Goal: Information Seeking & Learning: Learn about a topic

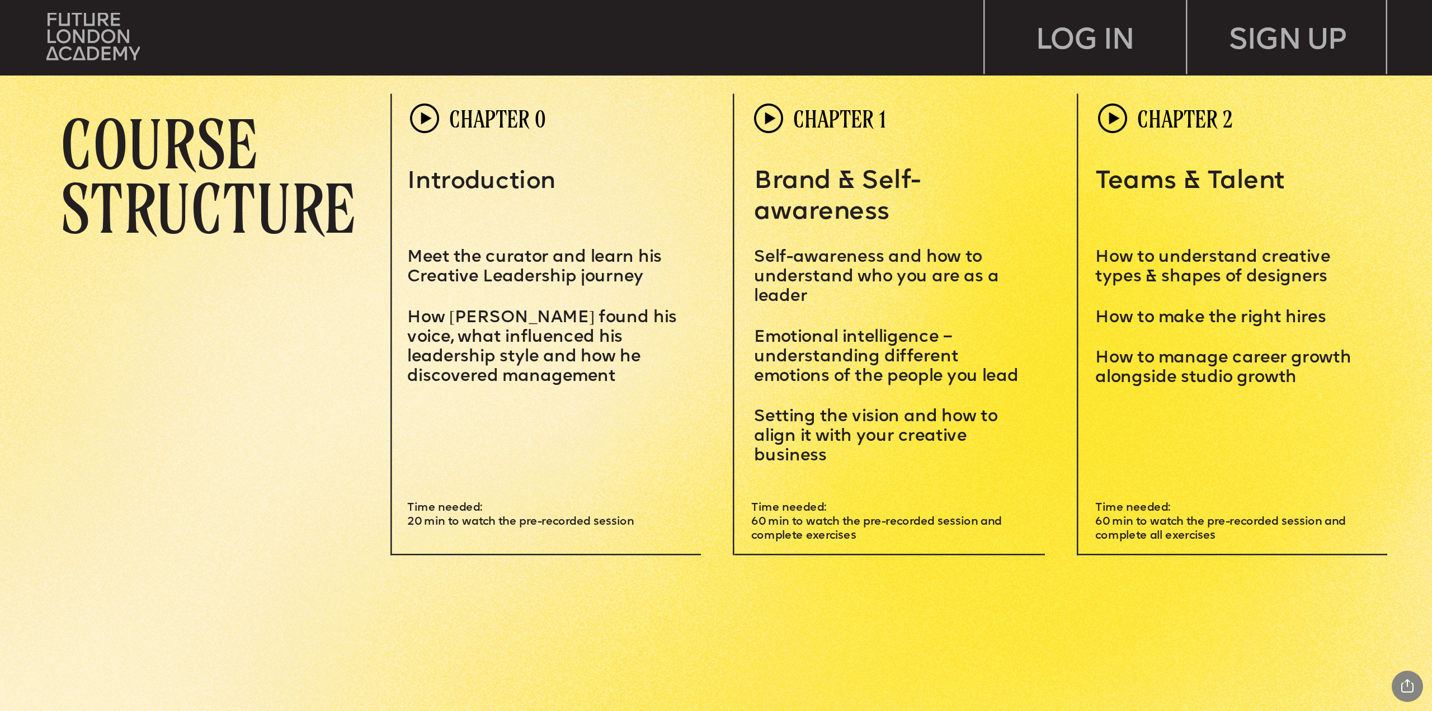
scroll to position [3915, 0]
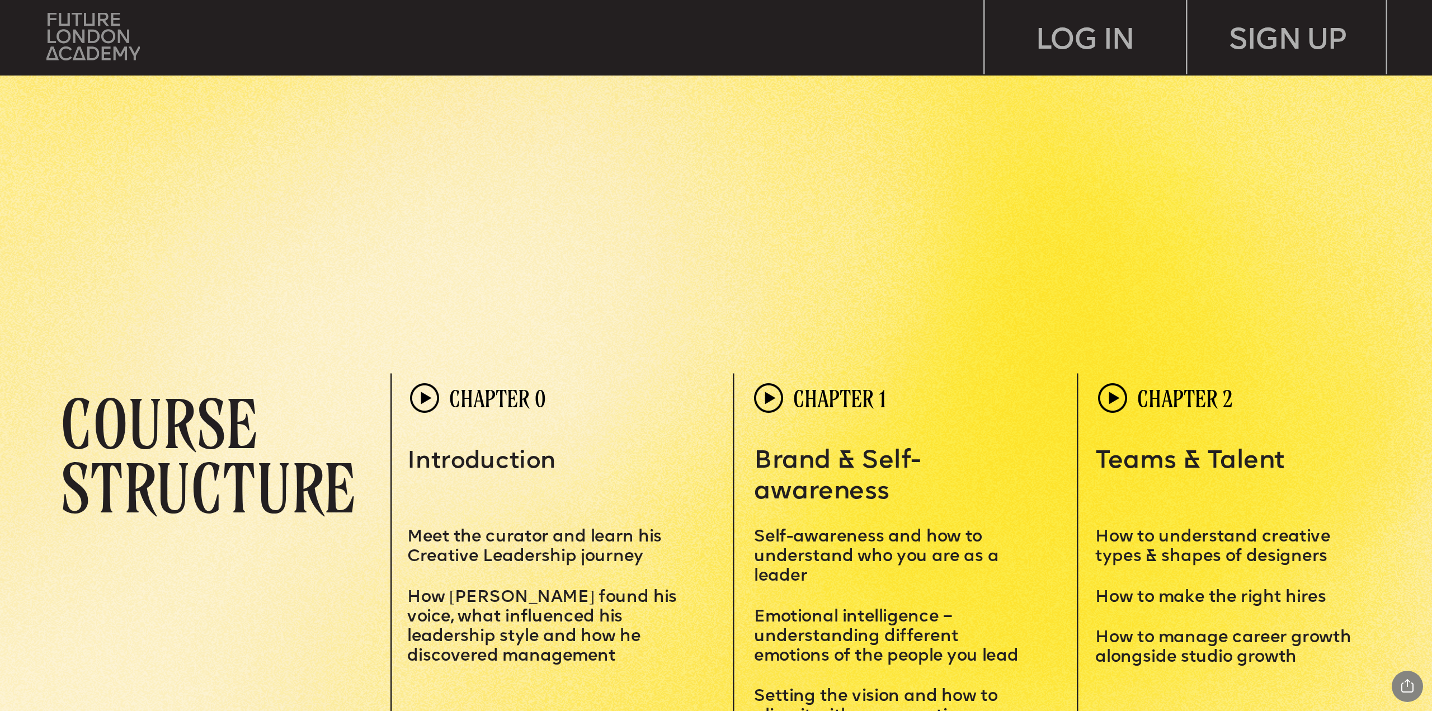
click at [84, 38] on img at bounding box center [93, 37] width 94 height 48
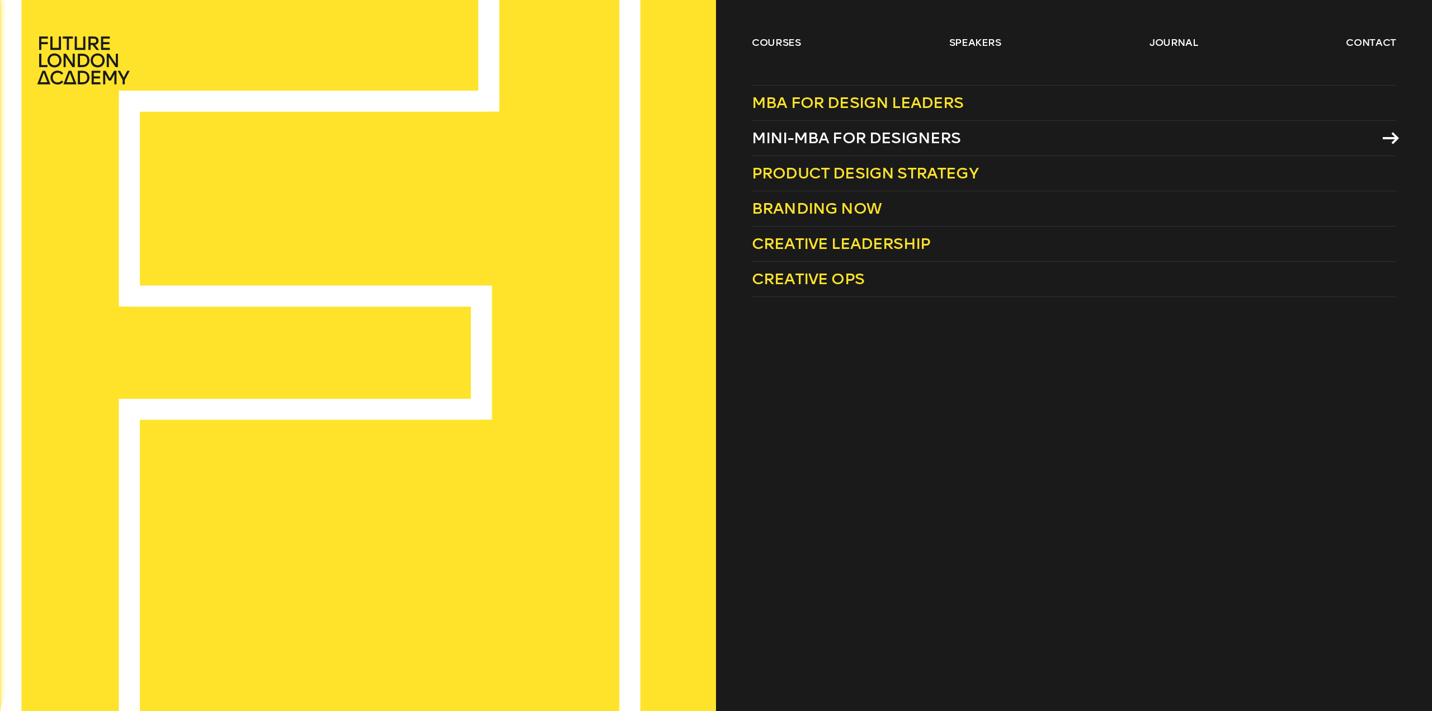
click at [781, 142] on span "Mini-MBA for Designers" at bounding box center [856, 138] width 209 height 18
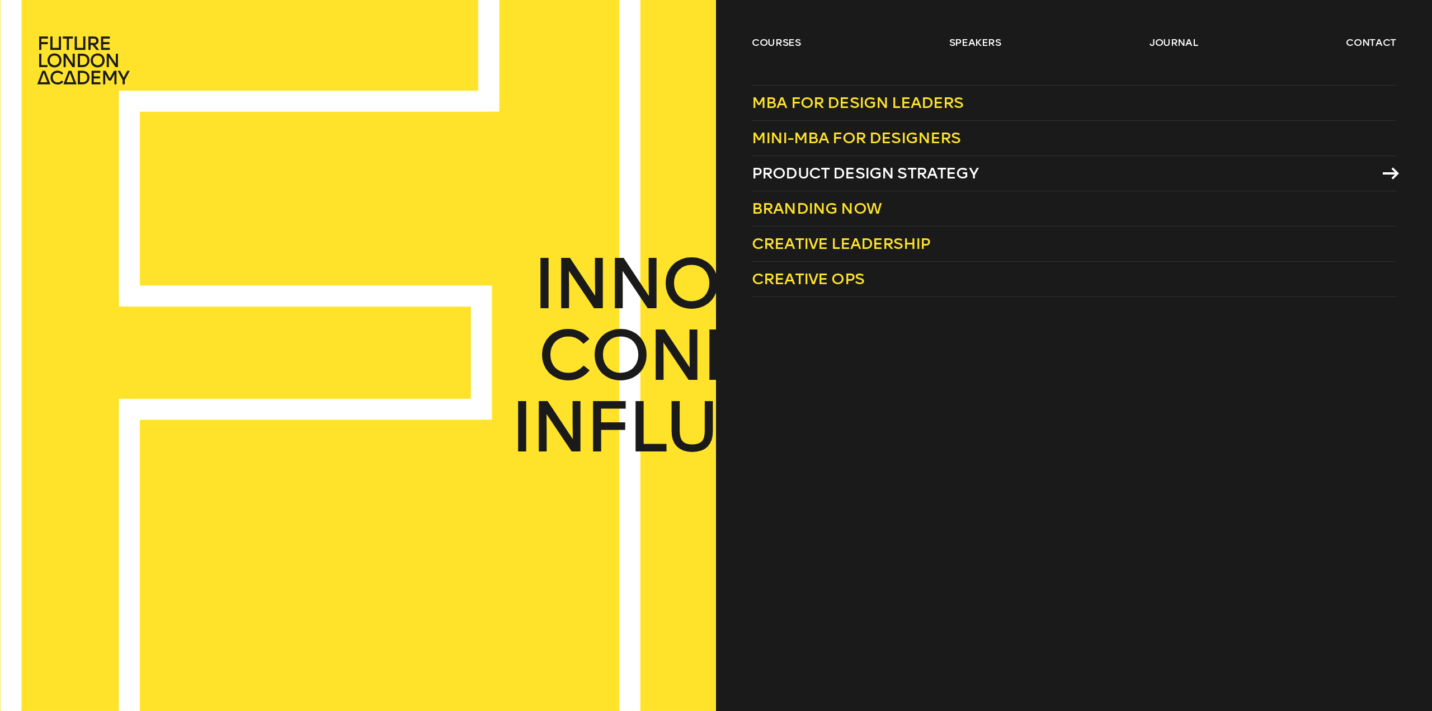
click at [848, 177] on span "Product Design Strategy" at bounding box center [865, 173] width 227 height 18
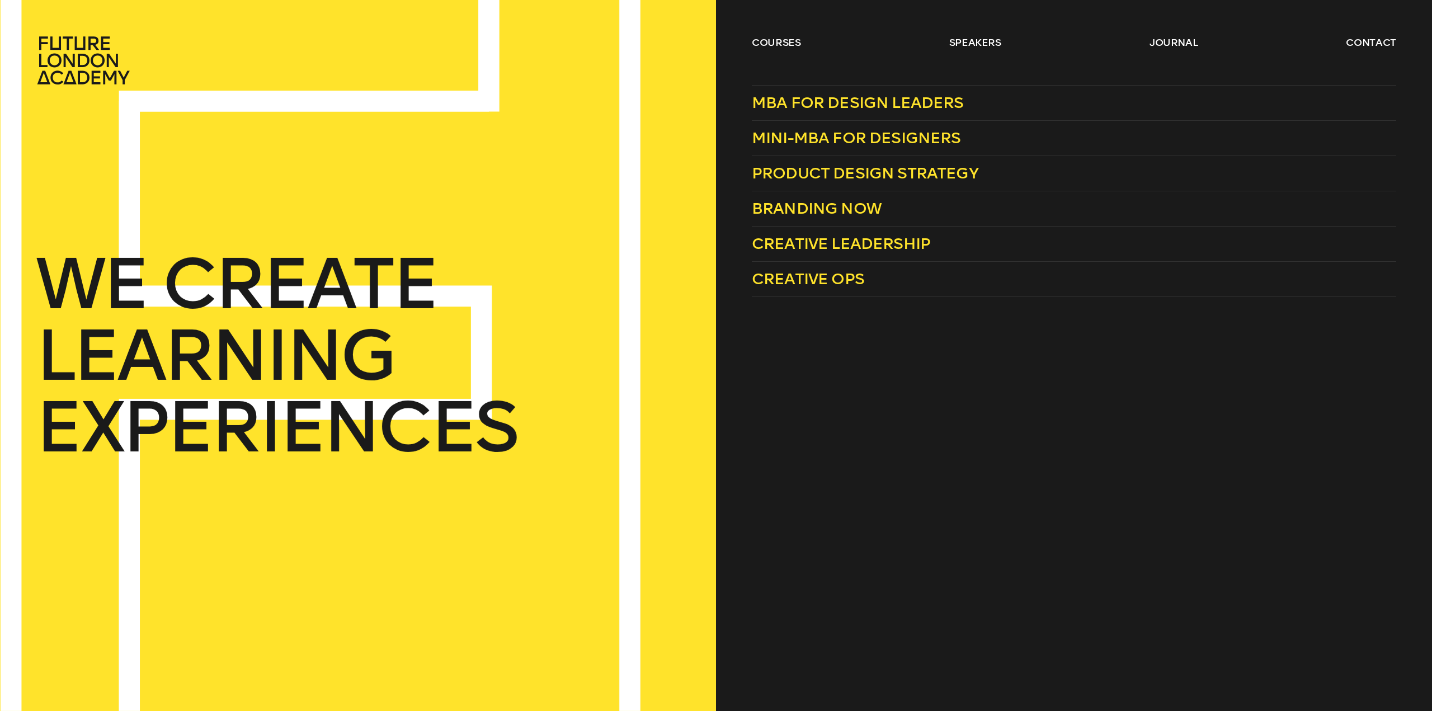
click at [748, 41] on div "courses speakers journal contact" at bounding box center [716, 60] width 1432 height 49
click at [794, 204] on span "Branding Now" at bounding box center [817, 208] width 130 height 18
click at [790, 210] on span "Branding Now" at bounding box center [817, 208] width 130 height 18
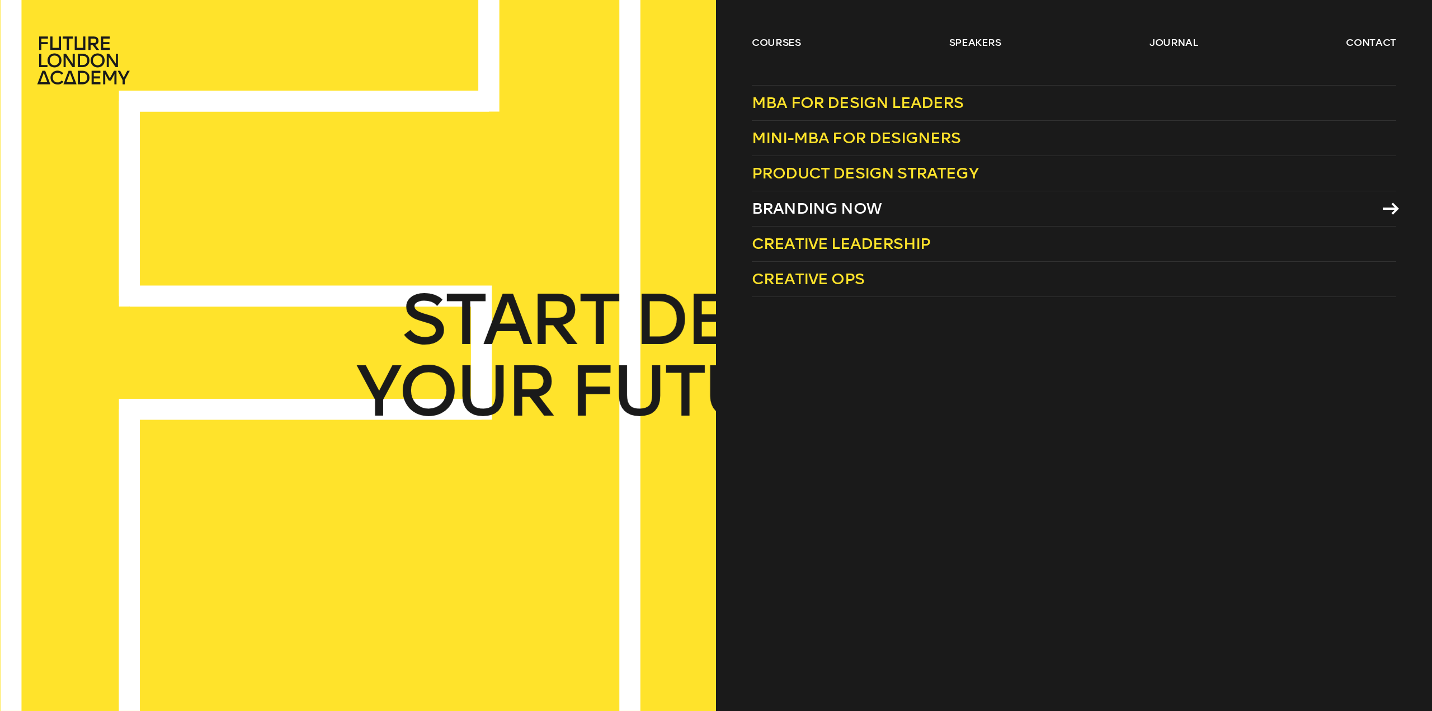
click at [786, 207] on span "Branding Now" at bounding box center [817, 208] width 130 height 18
click at [809, 205] on span "Branding Now" at bounding box center [817, 208] width 130 height 18
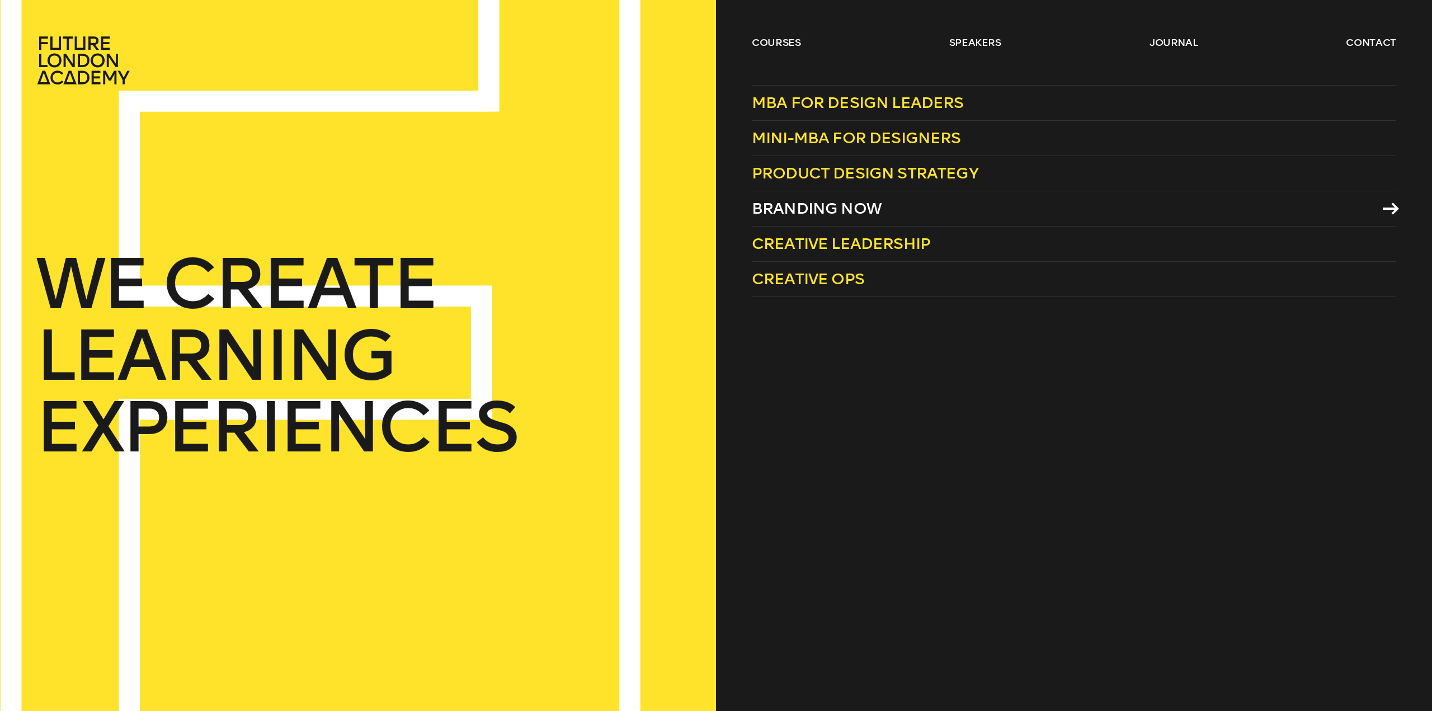
click at [818, 206] on span "Branding Now" at bounding box center [817, 208] width 130 height 18
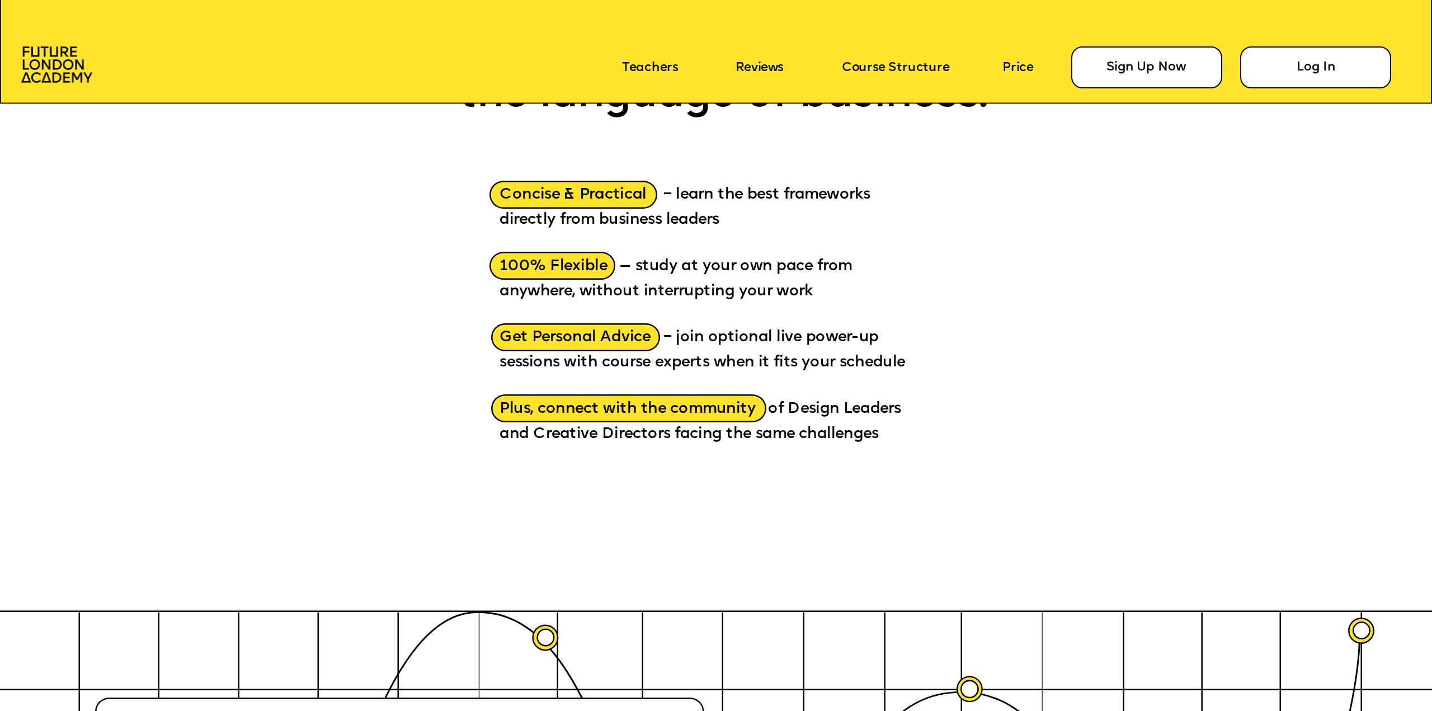
scroll to position [2237, 0]
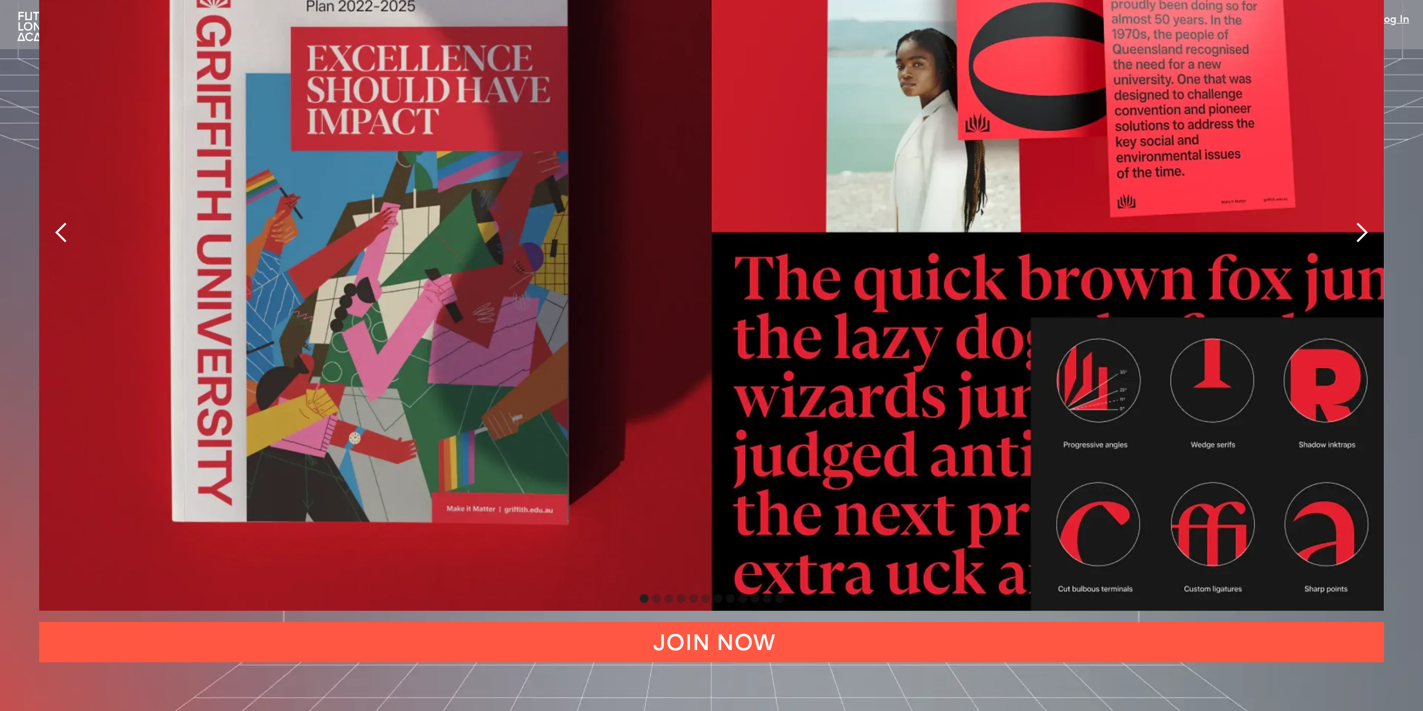
scroll to position [3020, 0]
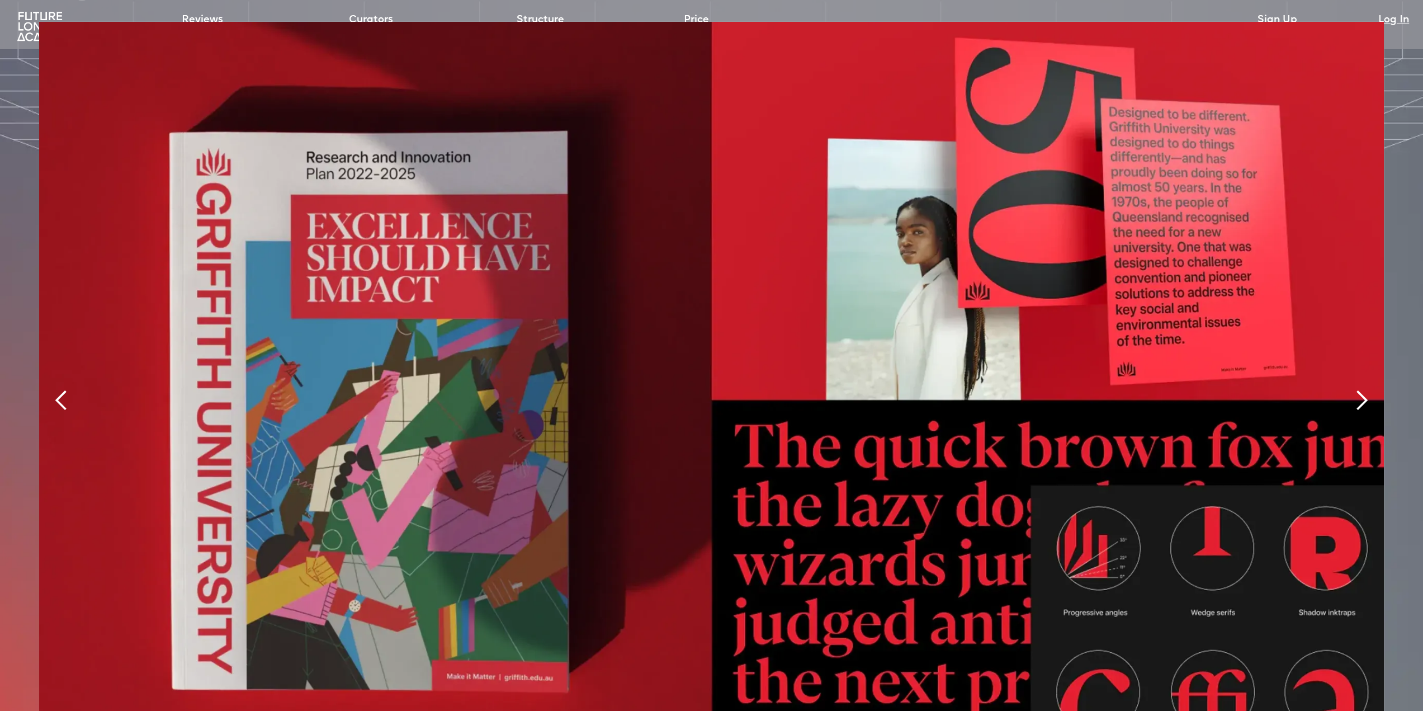
click at [1363, 389] on div "next slide" at bounding box center [1362, 400] width 22 height 22
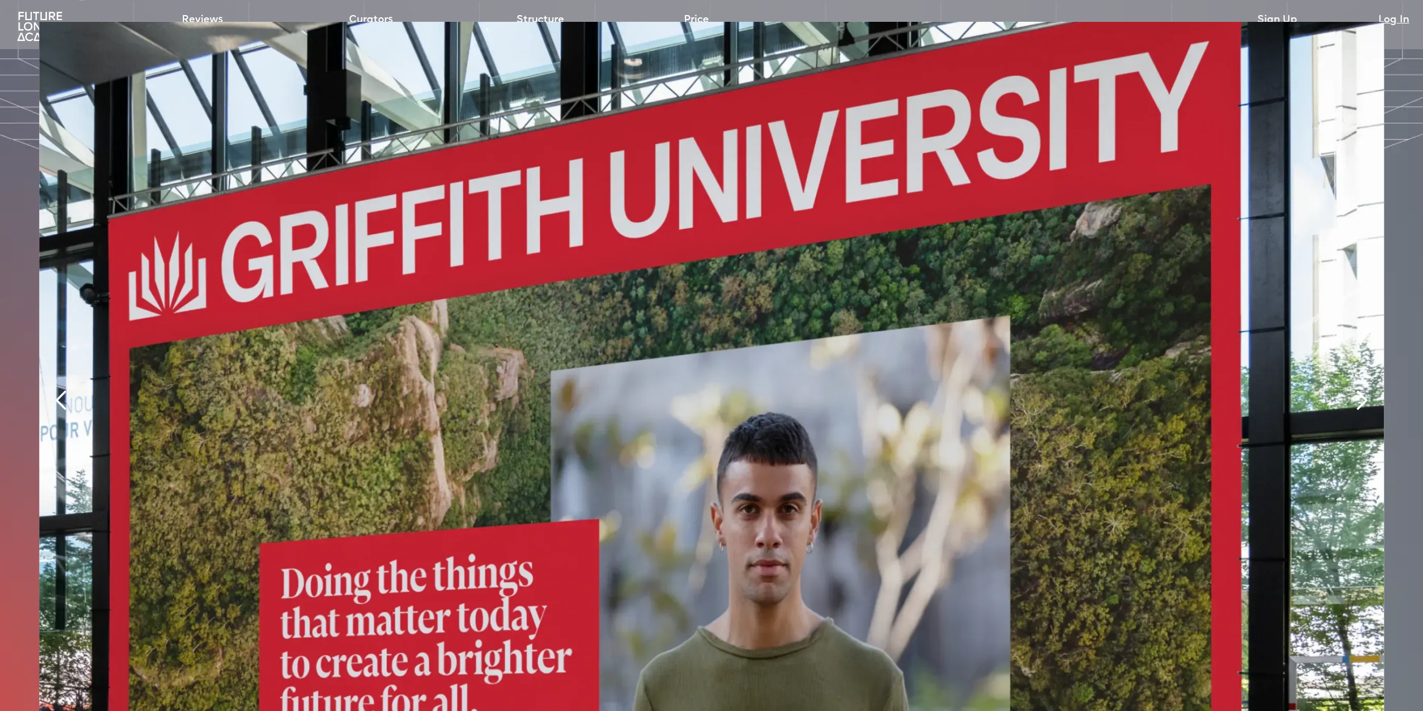
click at [1358, 389] on div "next slide" at bounding box center [1362, 400] width 22 height 22
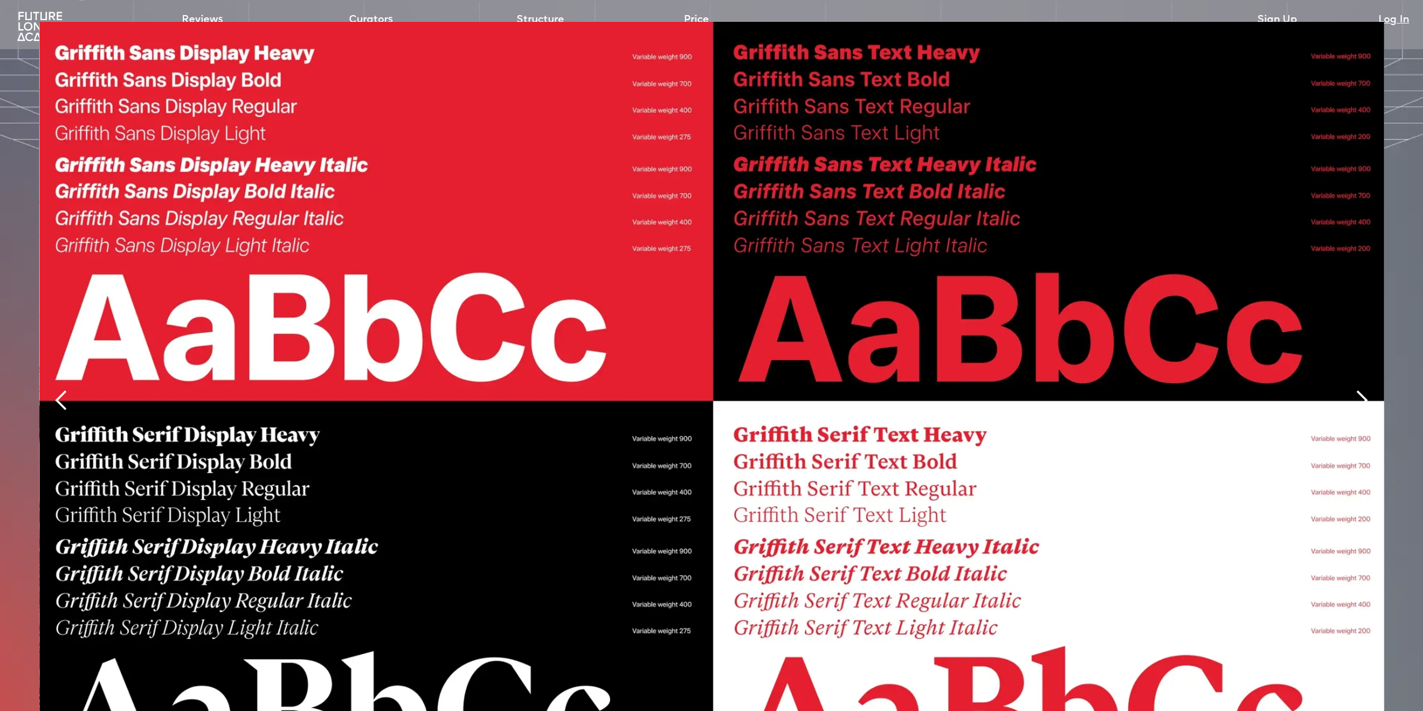
click at [1358, 389] on div "next slide" at bounding box center [1362, 400] width 22 height 22
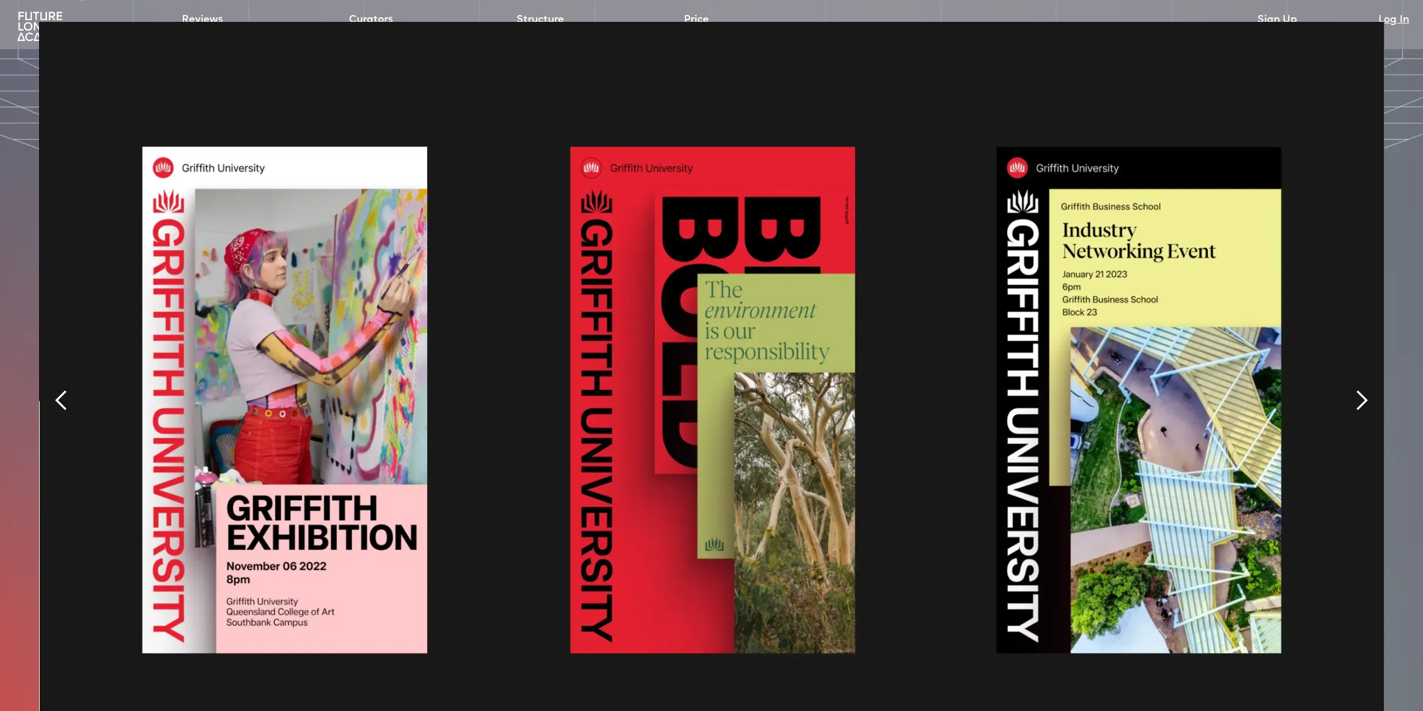
click at [1358, 389] on div "next slide" at bounding box center [1362, 400] width 22 height 22
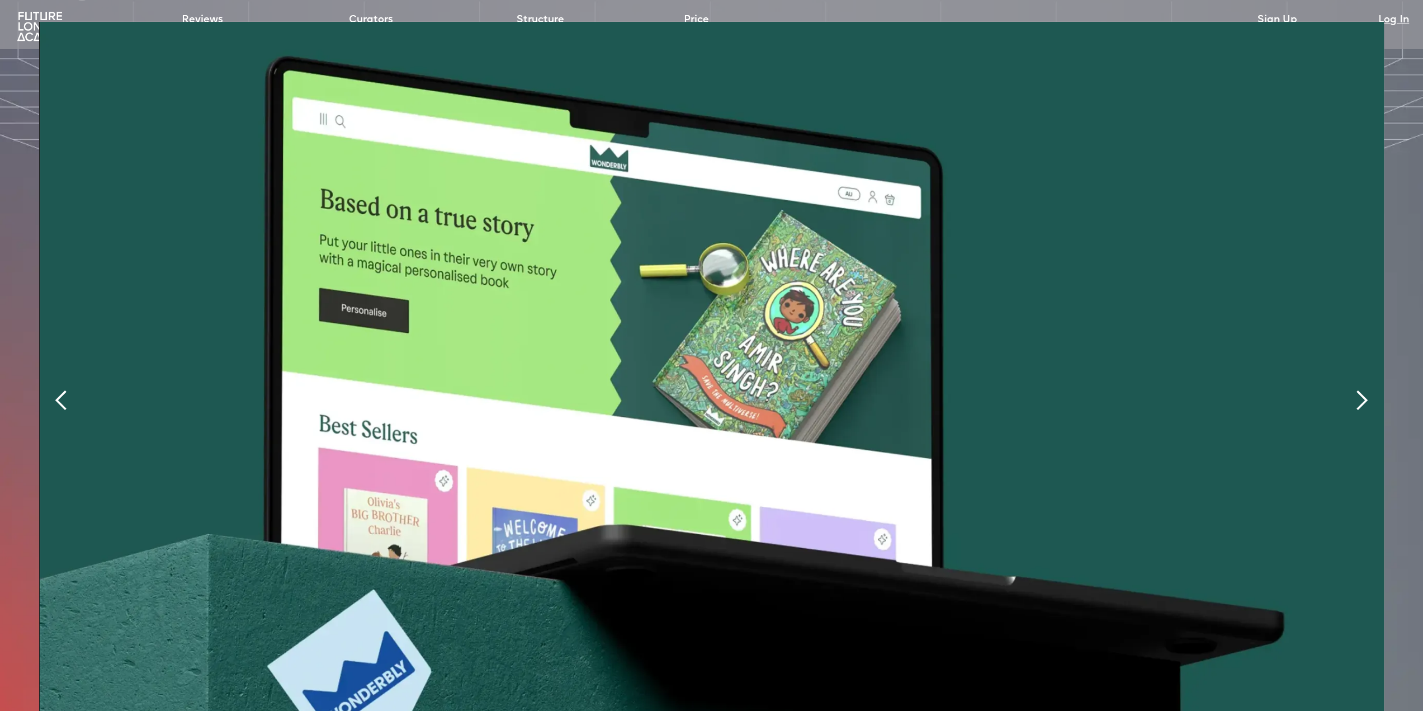
click at [1358, 389] on div "next slide" at bounding box center [1362, 400] width 22 height 22
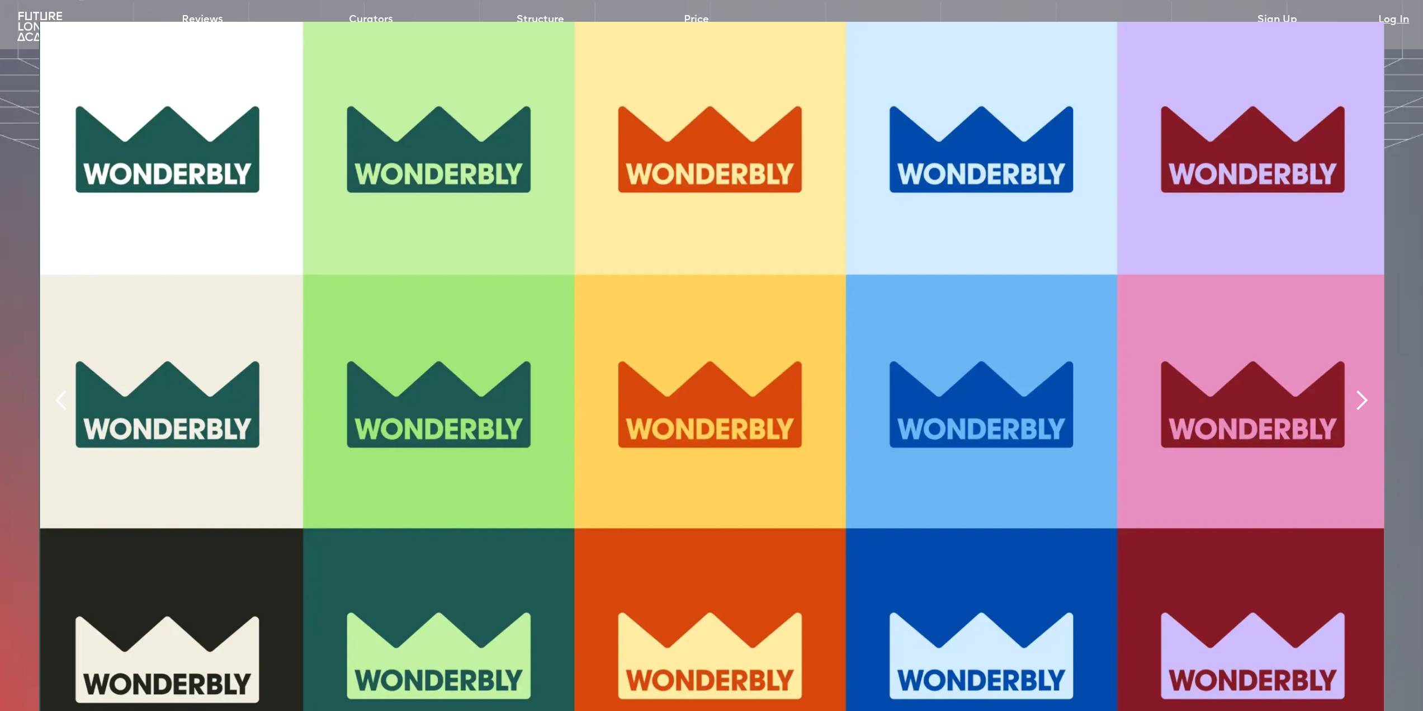
click at [1358, 389] on div "next slide" at bounding box center [1362, 400] width 22 height 22
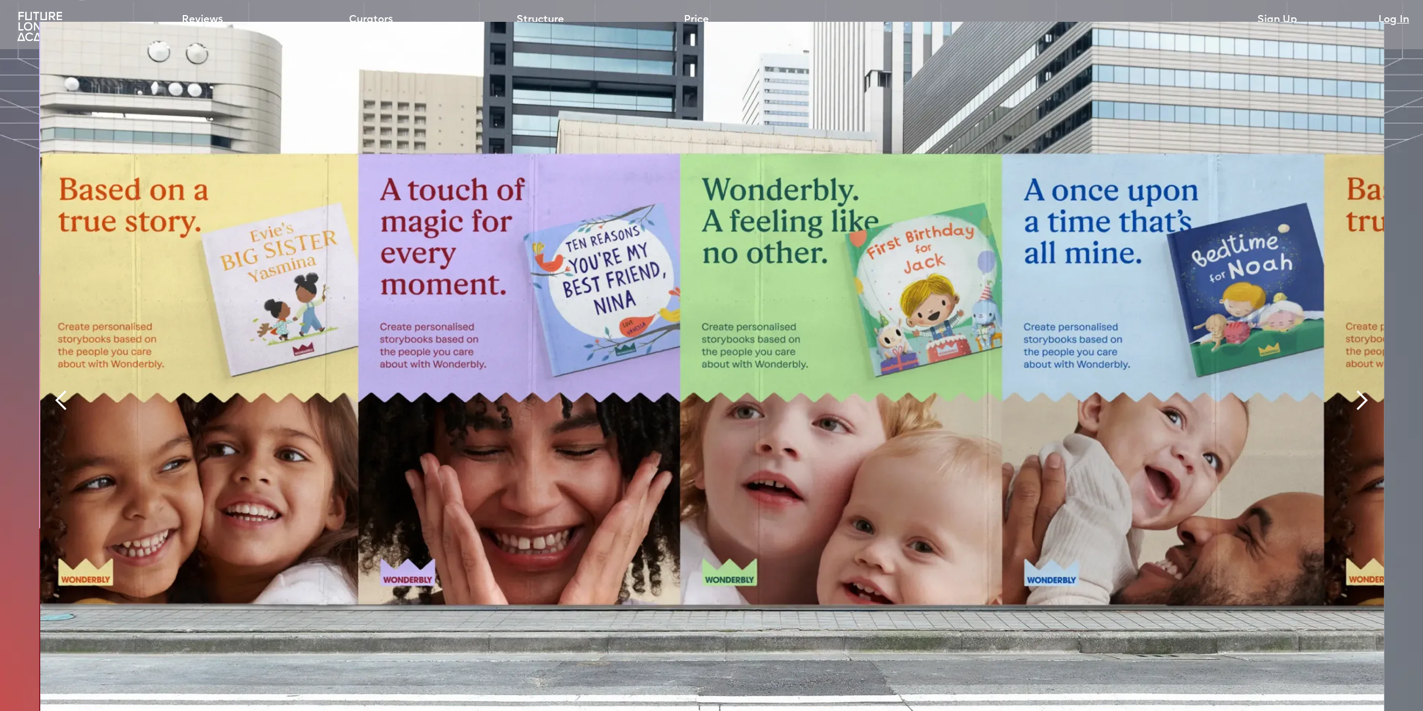
click at [1410, 182] on div "Slide 7 of 12." at bounding box center [711, 400] width 1423 height 756
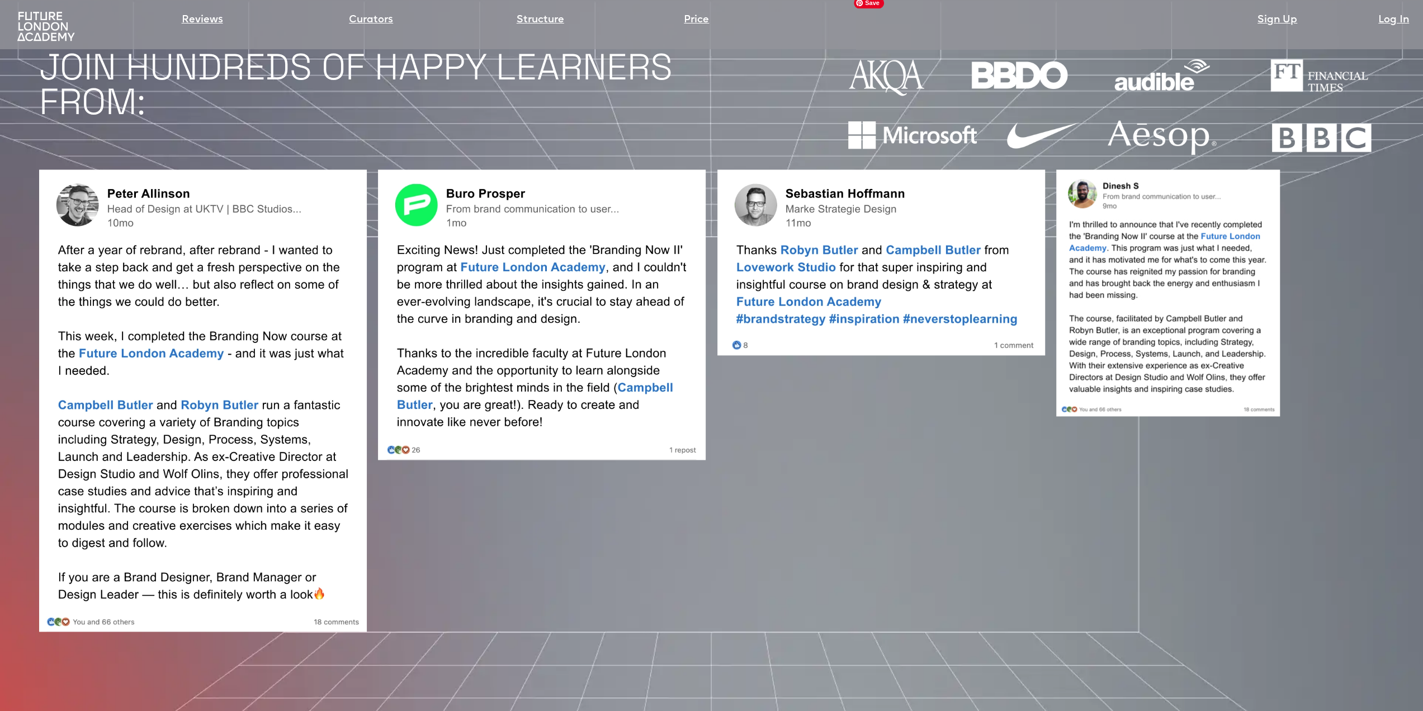
scroll to position [1342, 0]
